Goal: Find specific page/section: Find specific page/section

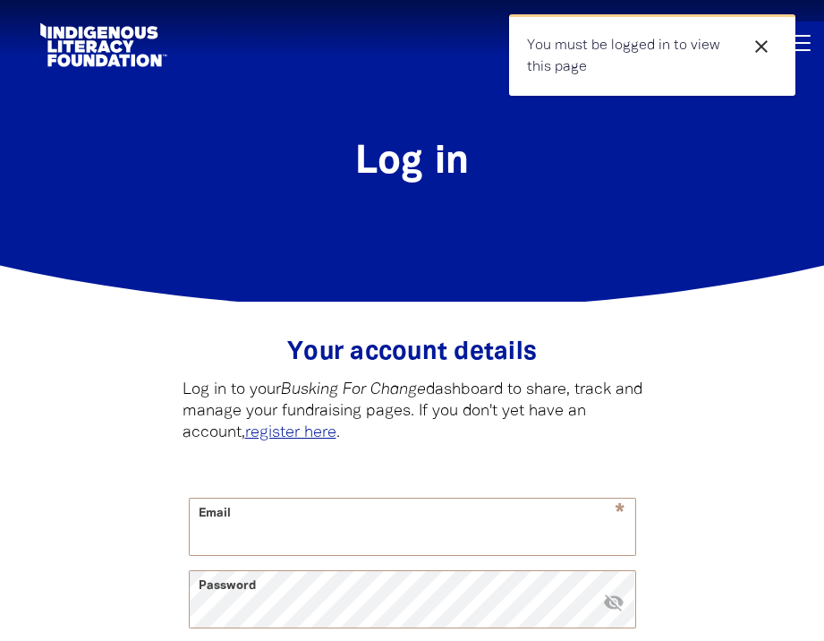
click at [766, 41] on icon "close" at bounding box center [761, 46] width 21 height 21
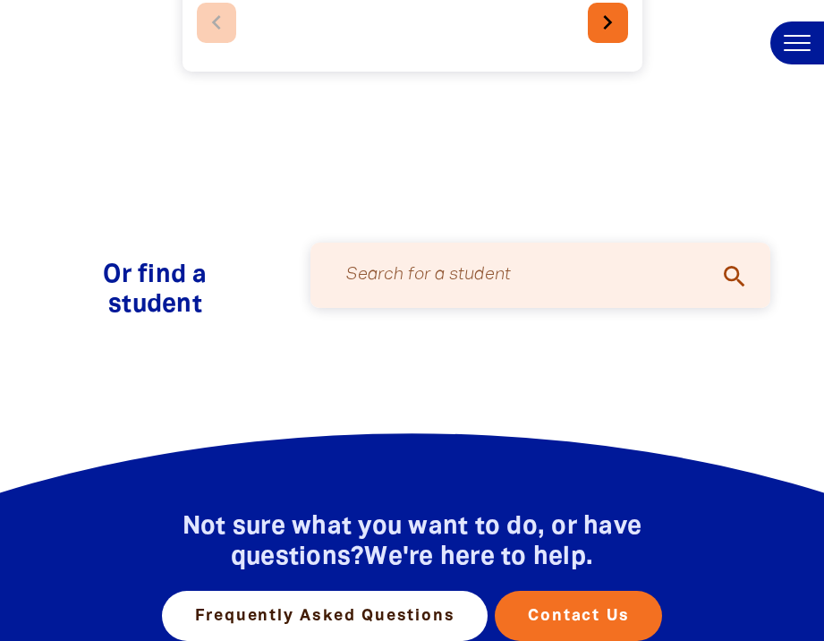
scroll to position [1065, 0]
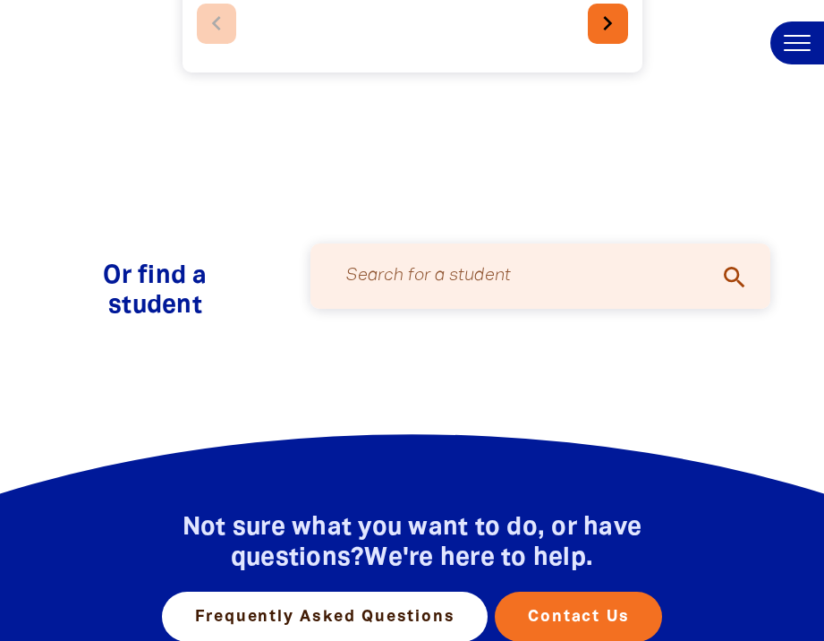
click at [428, 284] on input "Search for a student" at bounding box center [540, 275] width 424 height 47
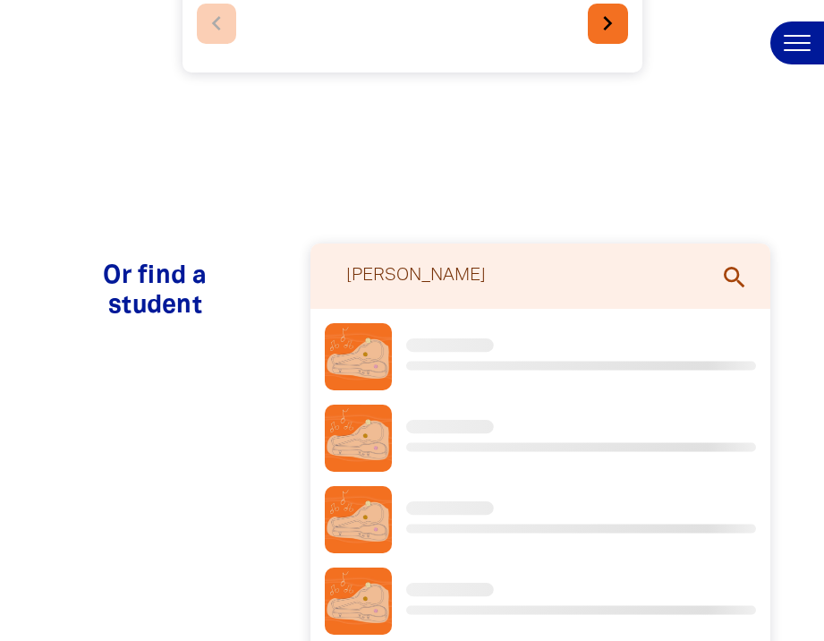
click at [736, 280] on icon "search" at bounding box center [735, 277] width 29 height 29
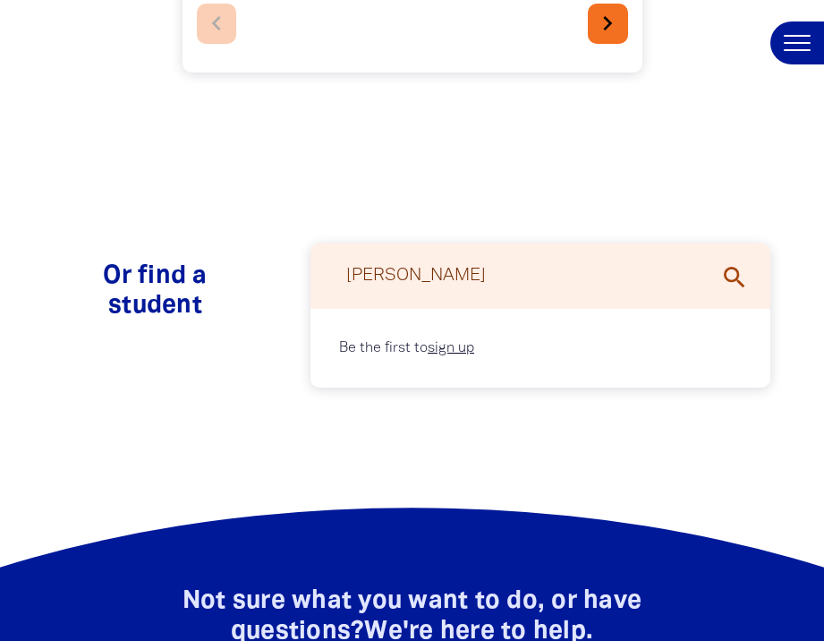
click at [511, 275] on input "[PERSON_NAME]" at bounding box center [540, 275] width 424 height 47
type input "j"
type input "a"
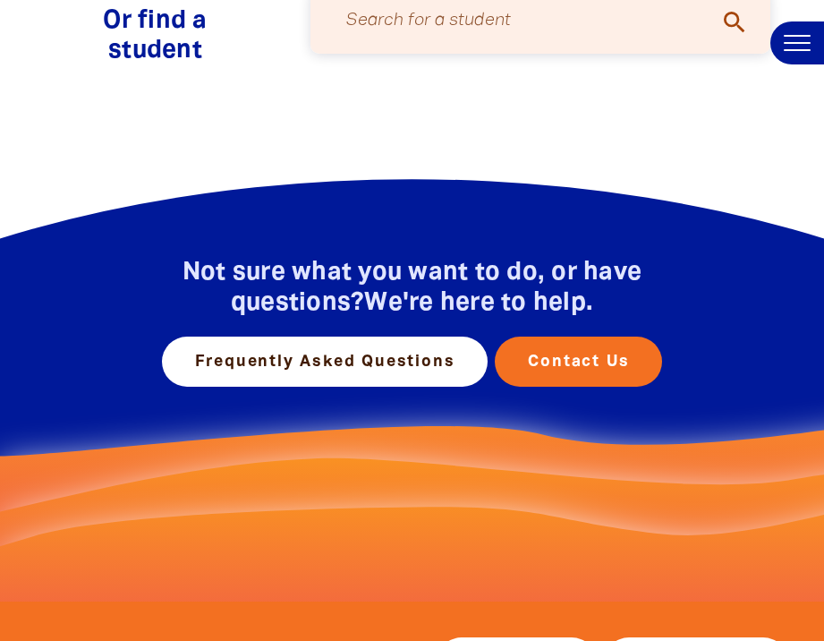
scroll to position [1801, 0]
